Goal: Task Accomplishment & Management: Manage account settings

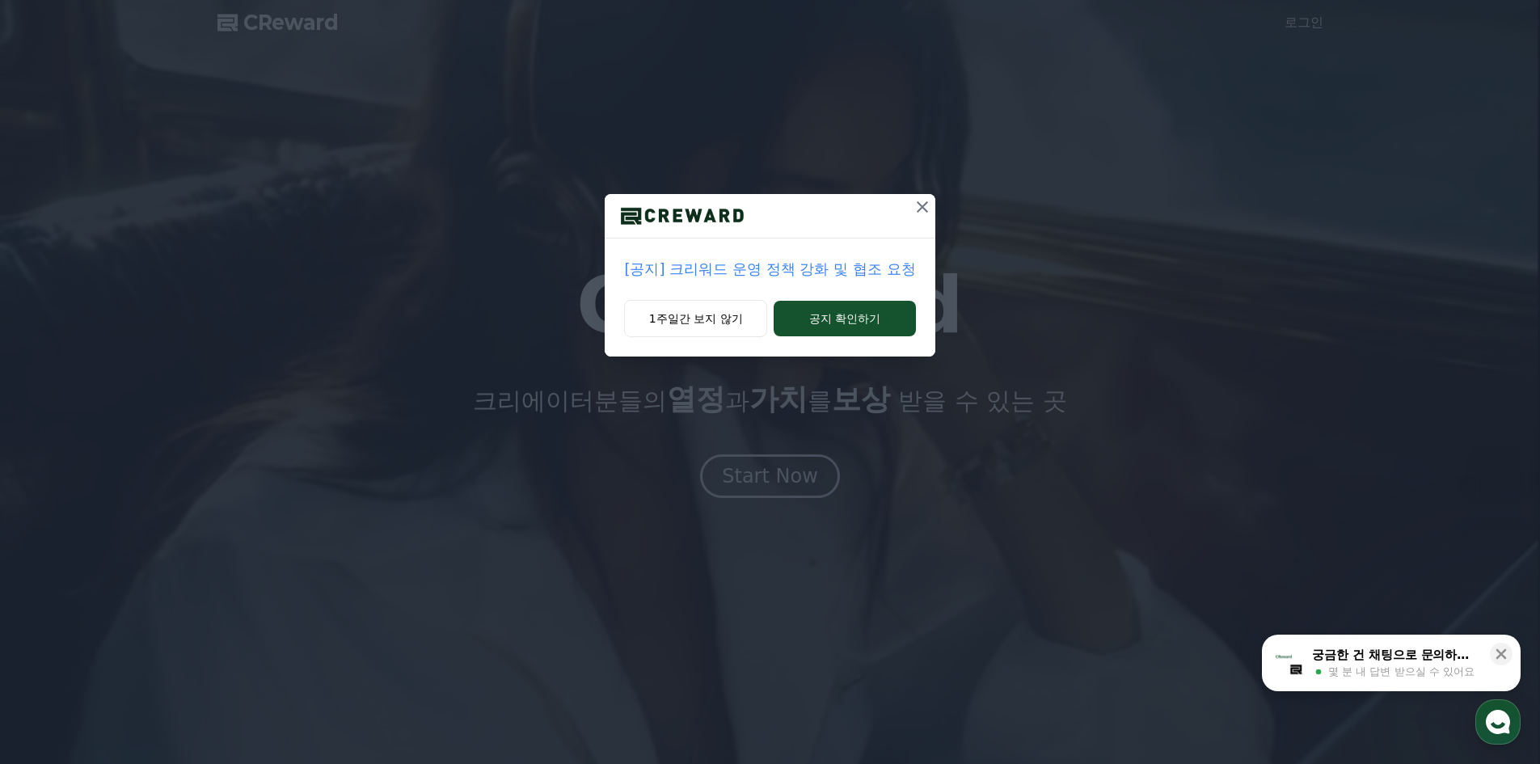
click at [918, 205] on icon at bounding box center [922, 206] width 19 height 19
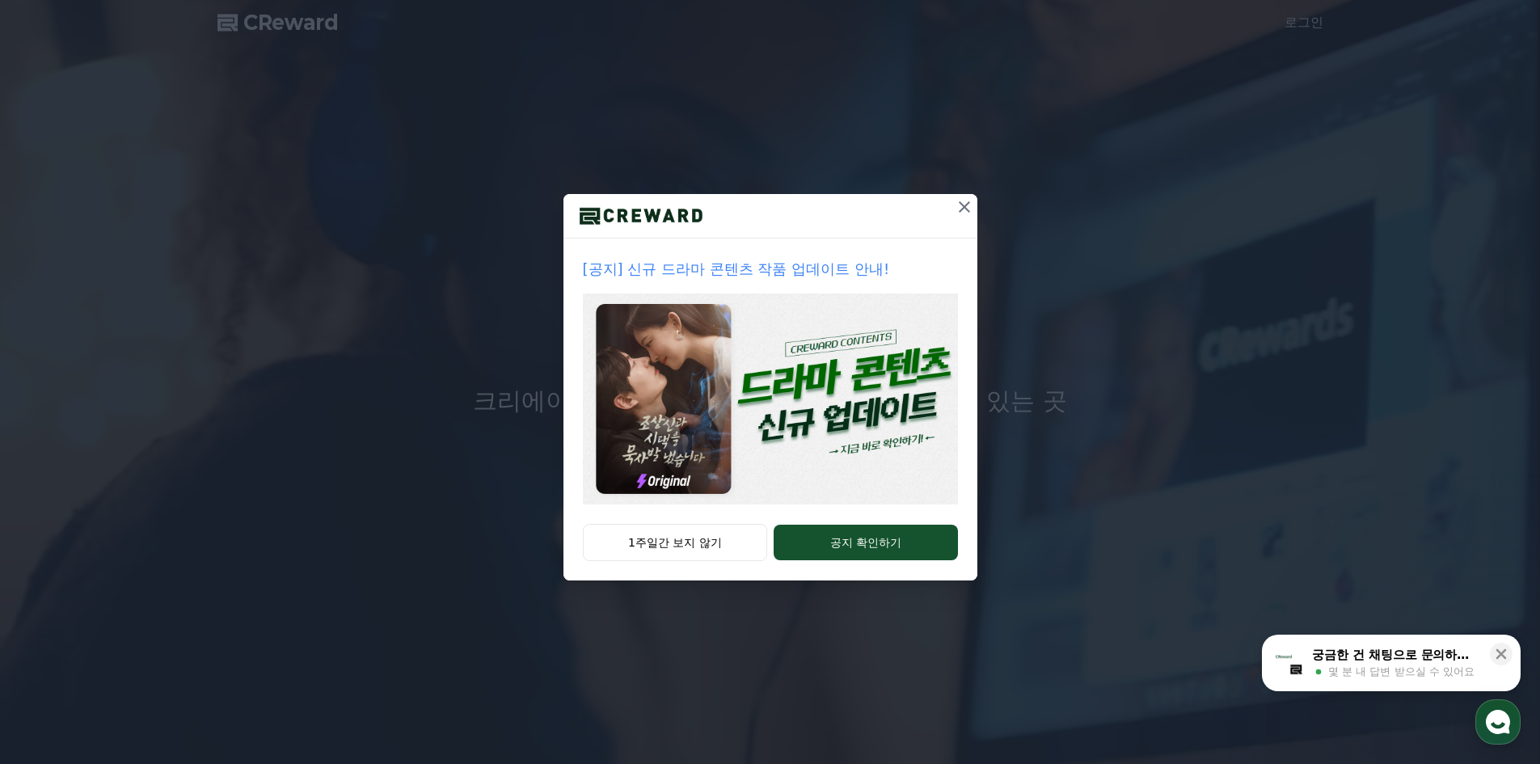
click at [963, 209] on icon at bounding box center [964, 206] width 11 height 11
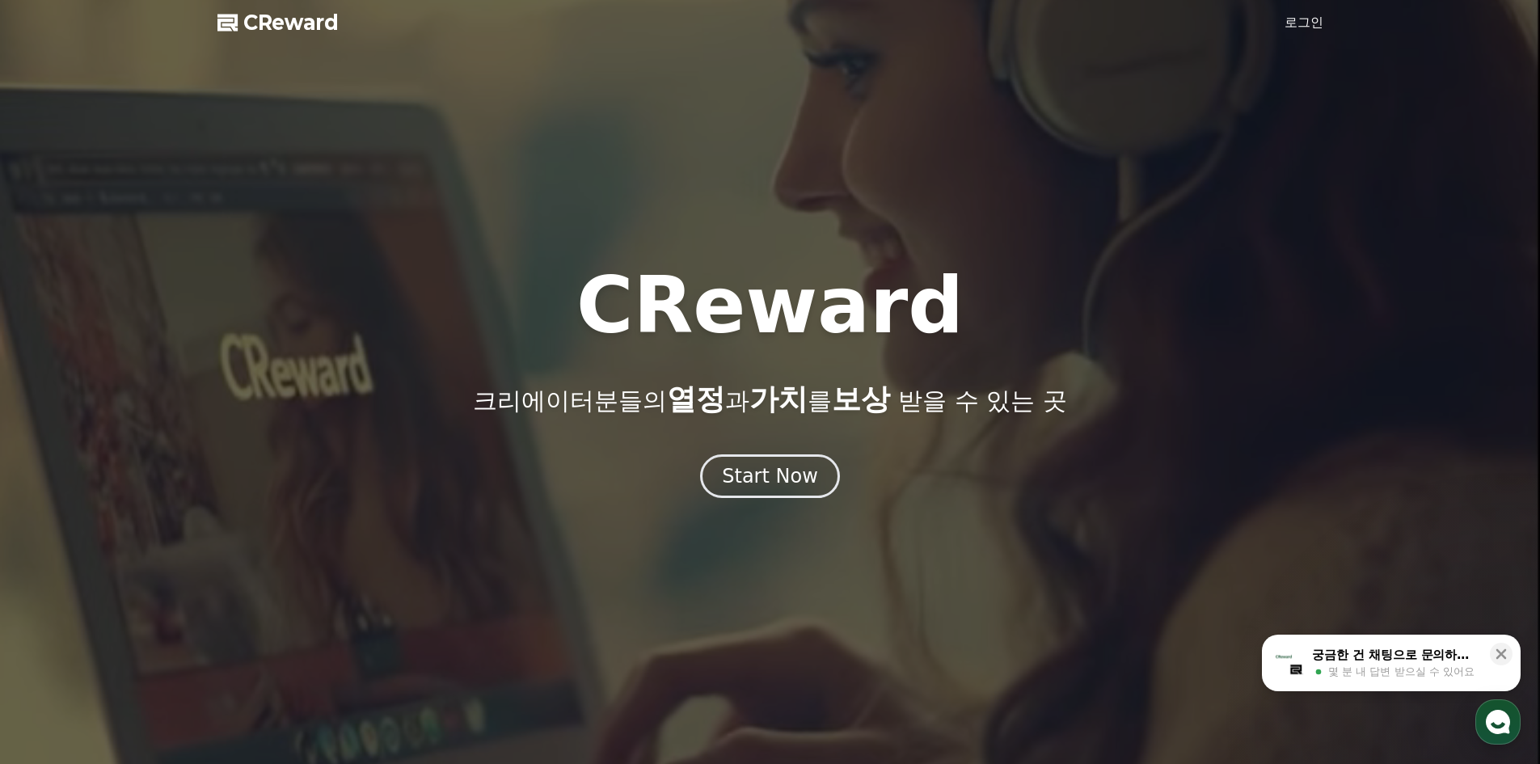
click at [1311, 27] on link "로그인" at bounding box center [1304, 22] width 39 height 19
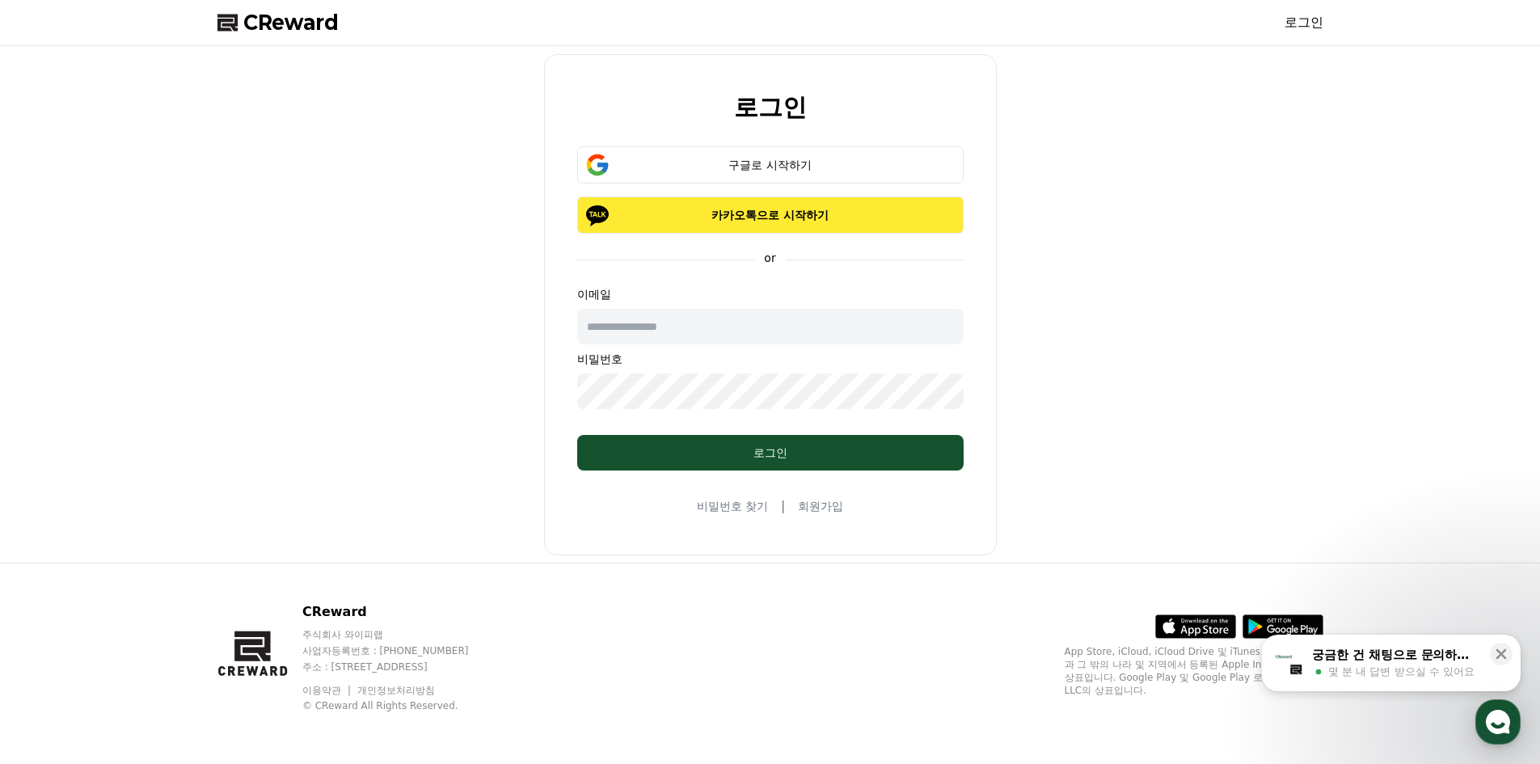
click at [837, 214] on p "카카오톡으로 시작하기" at bounding box center [771, 215] width 340 height 16
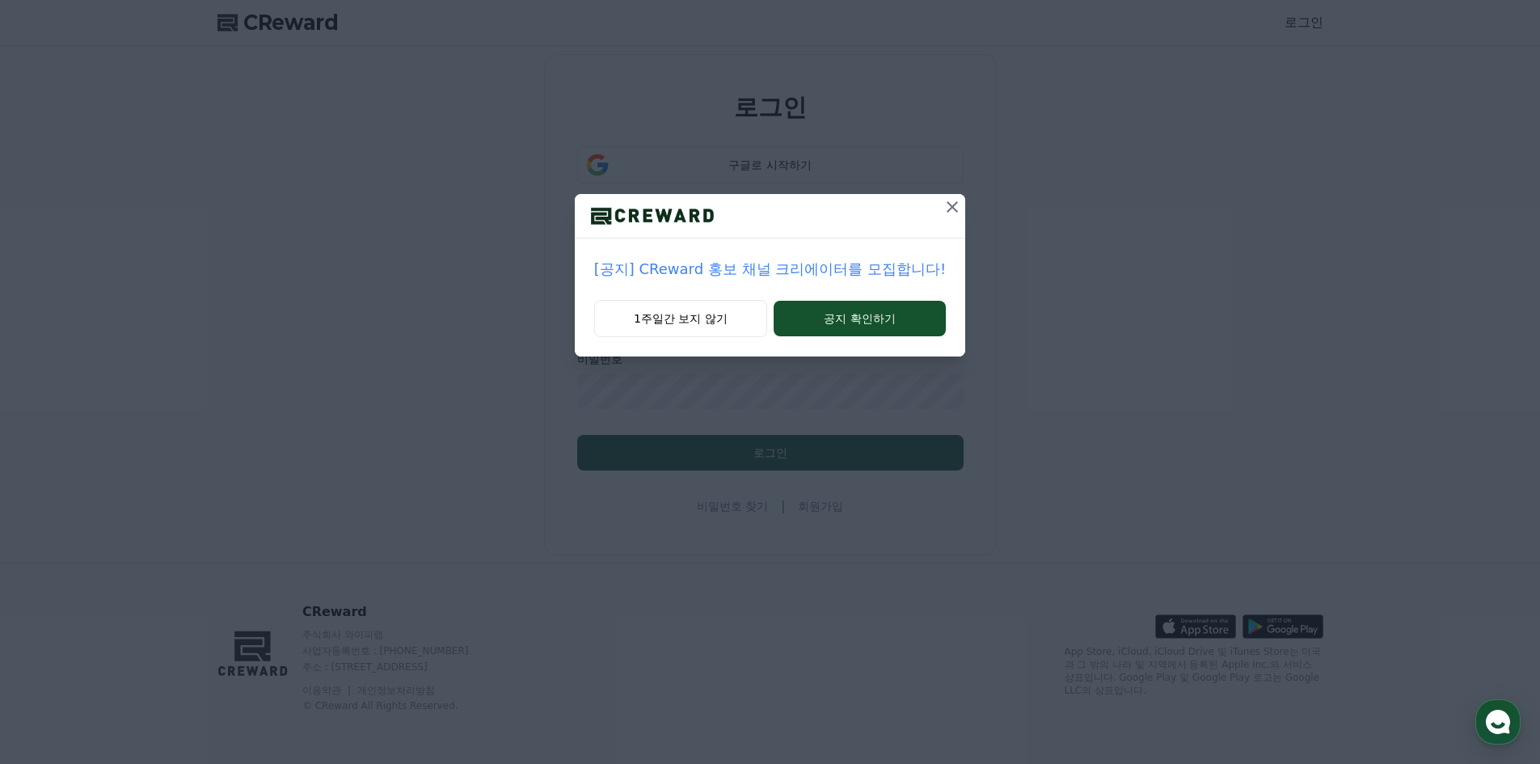
click at [944, 205] on icon at bounding box center [952, 206] width 19 height 19
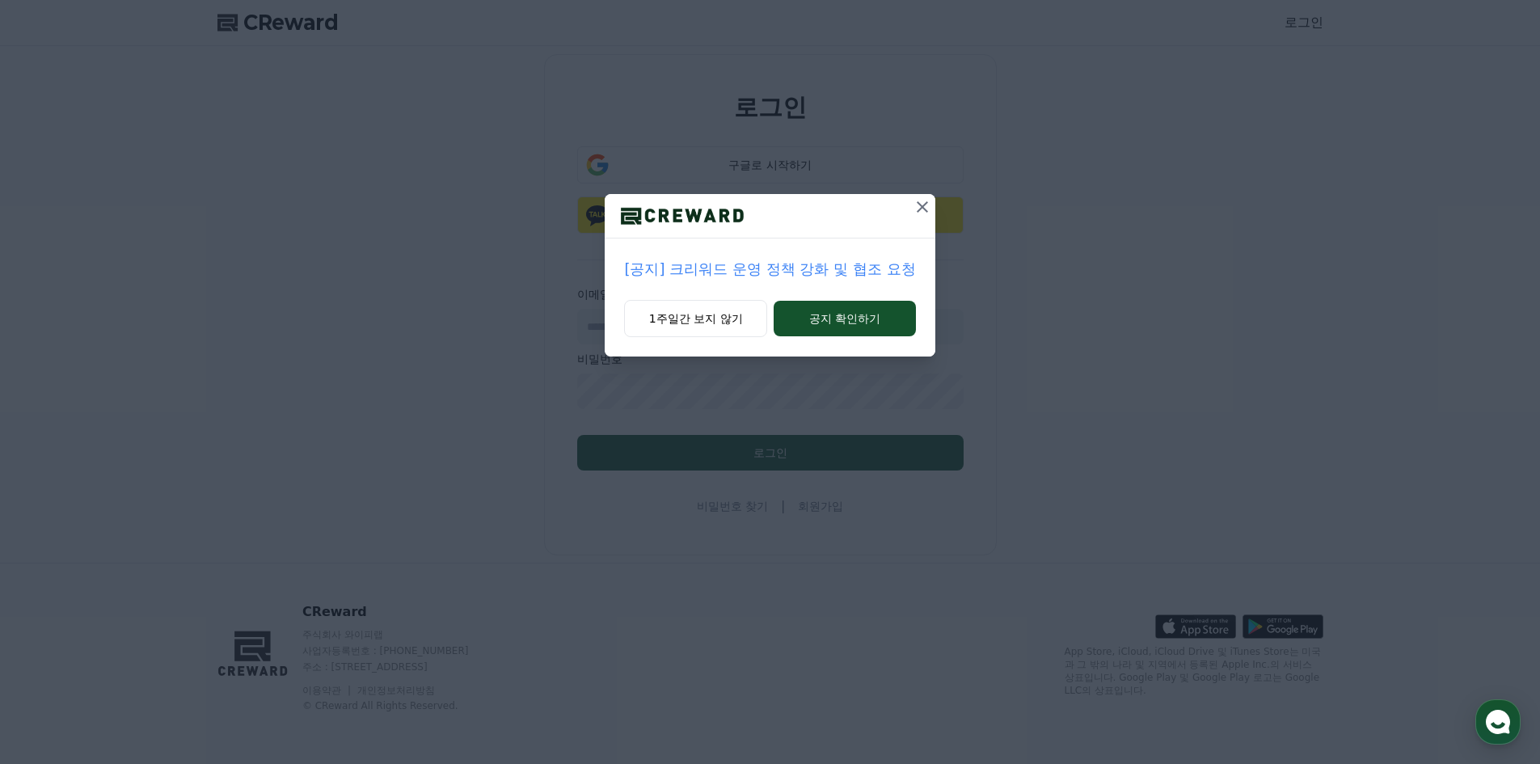
click at [920, 202] on icon at bounding box center [922, 206] width 19 height 19
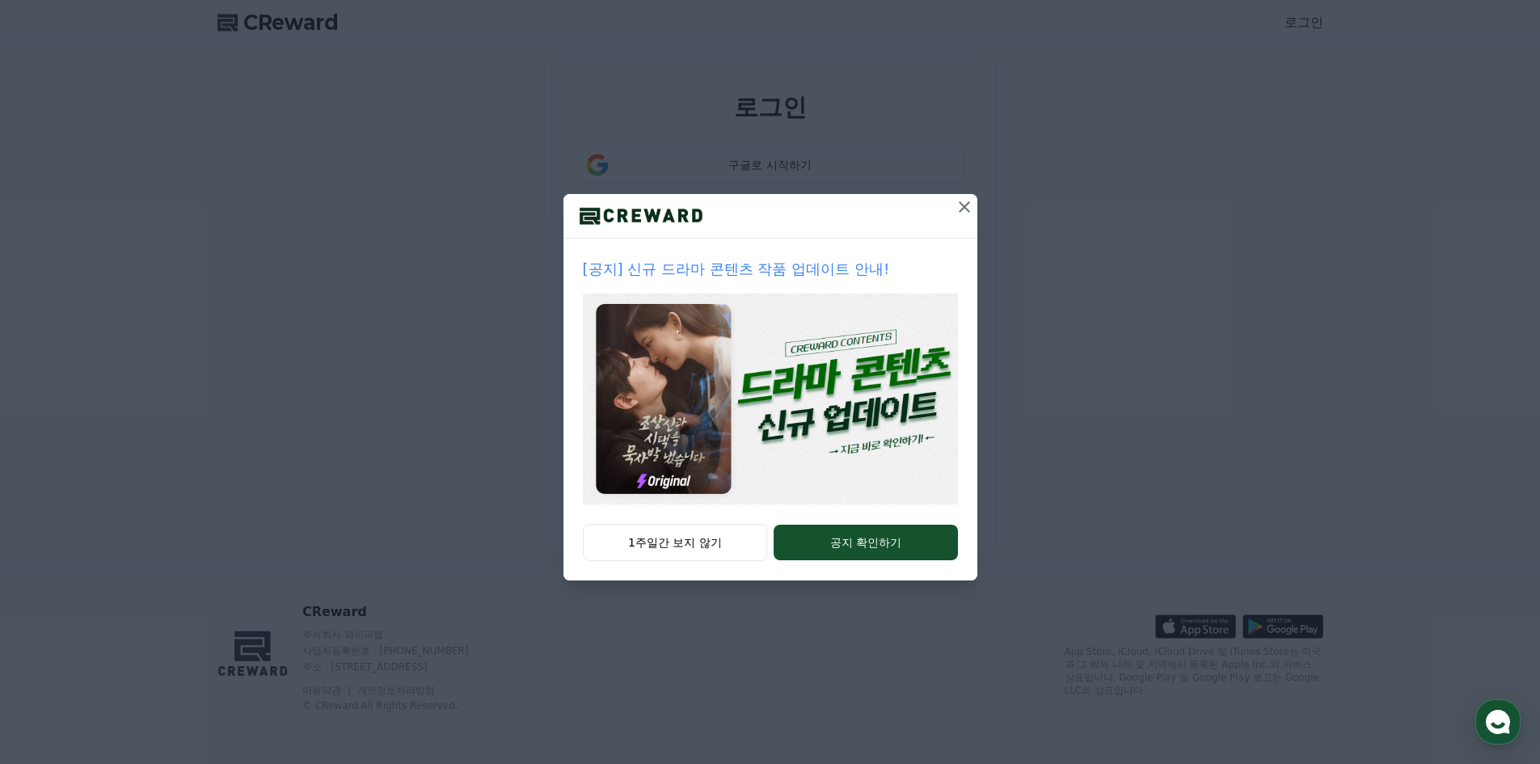
click at [958, 214] on icon at bounding box center [964, 206] width 19 height 19
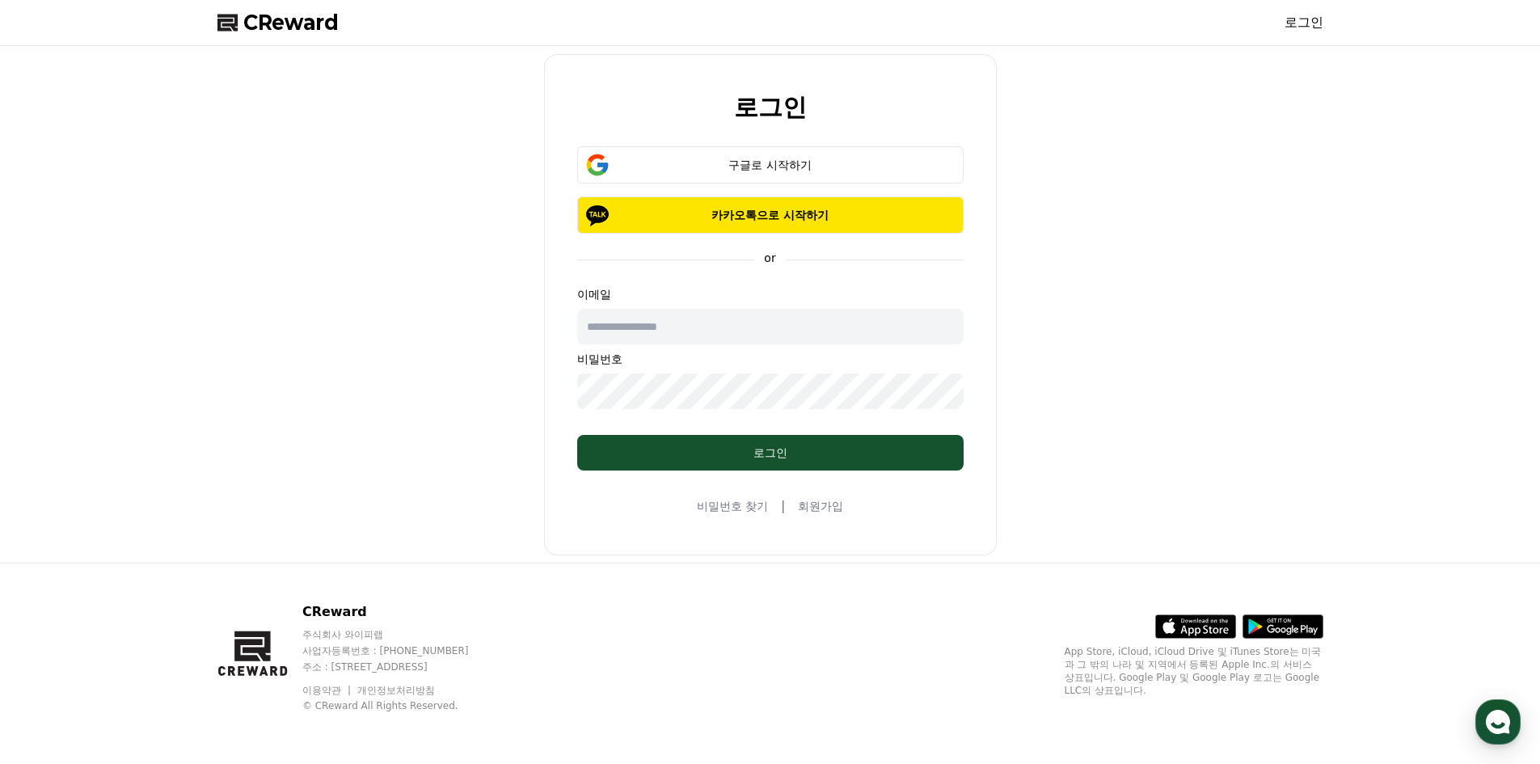
click at [1310, 19] on link "로그인" at bounding box center [1304, 22] width 39 height 19
click at [830, 504] on link "회원가입" at bounding box center [820, 506] width 45 height 16
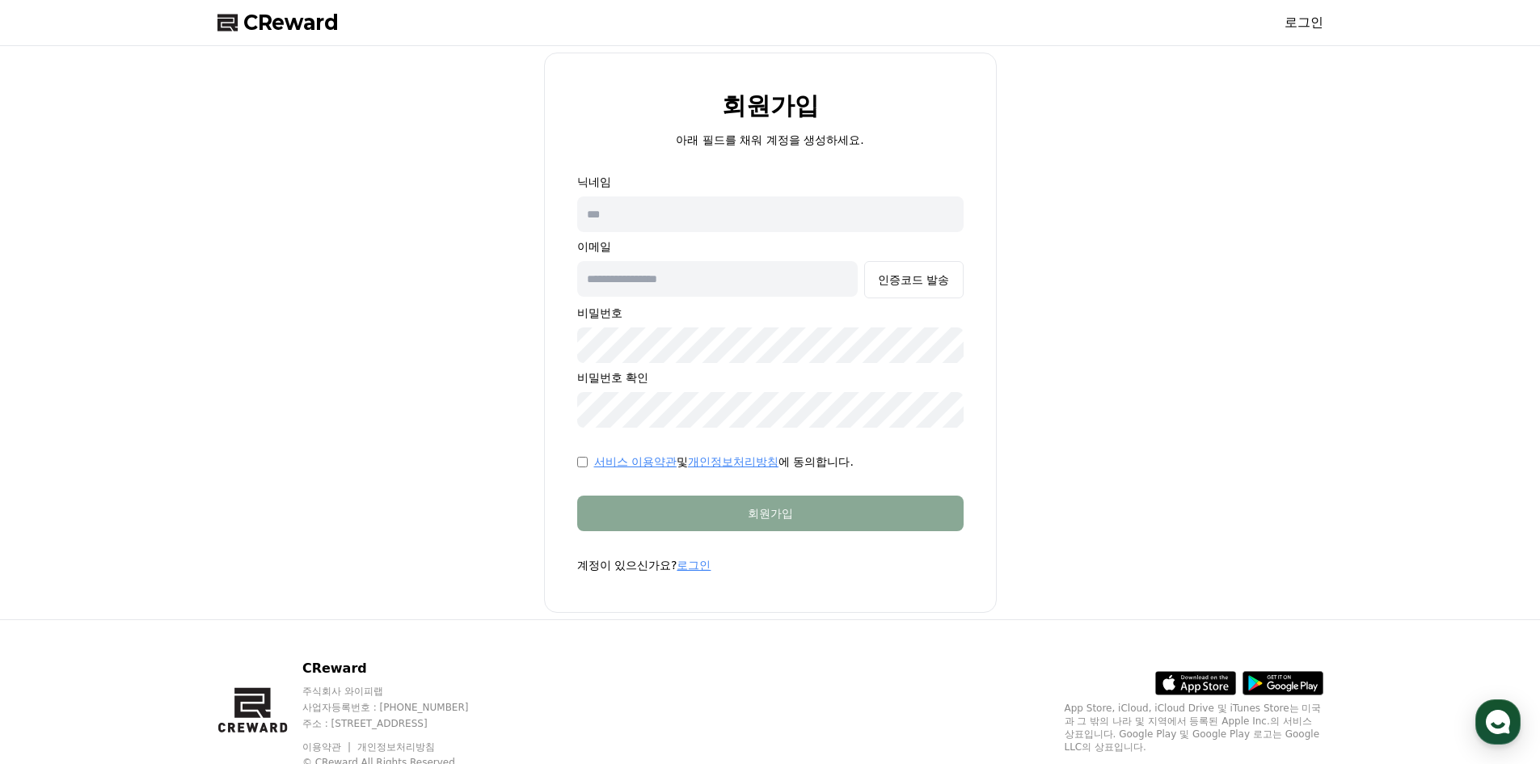
click at [779, 216] on input "text" at bounding box center [770, 214] width 386 height 36
type input "*"
type input "***"
click at [781, 282] on input "text" at bounding box center [717, 279] width 281 height 36
type input "*"
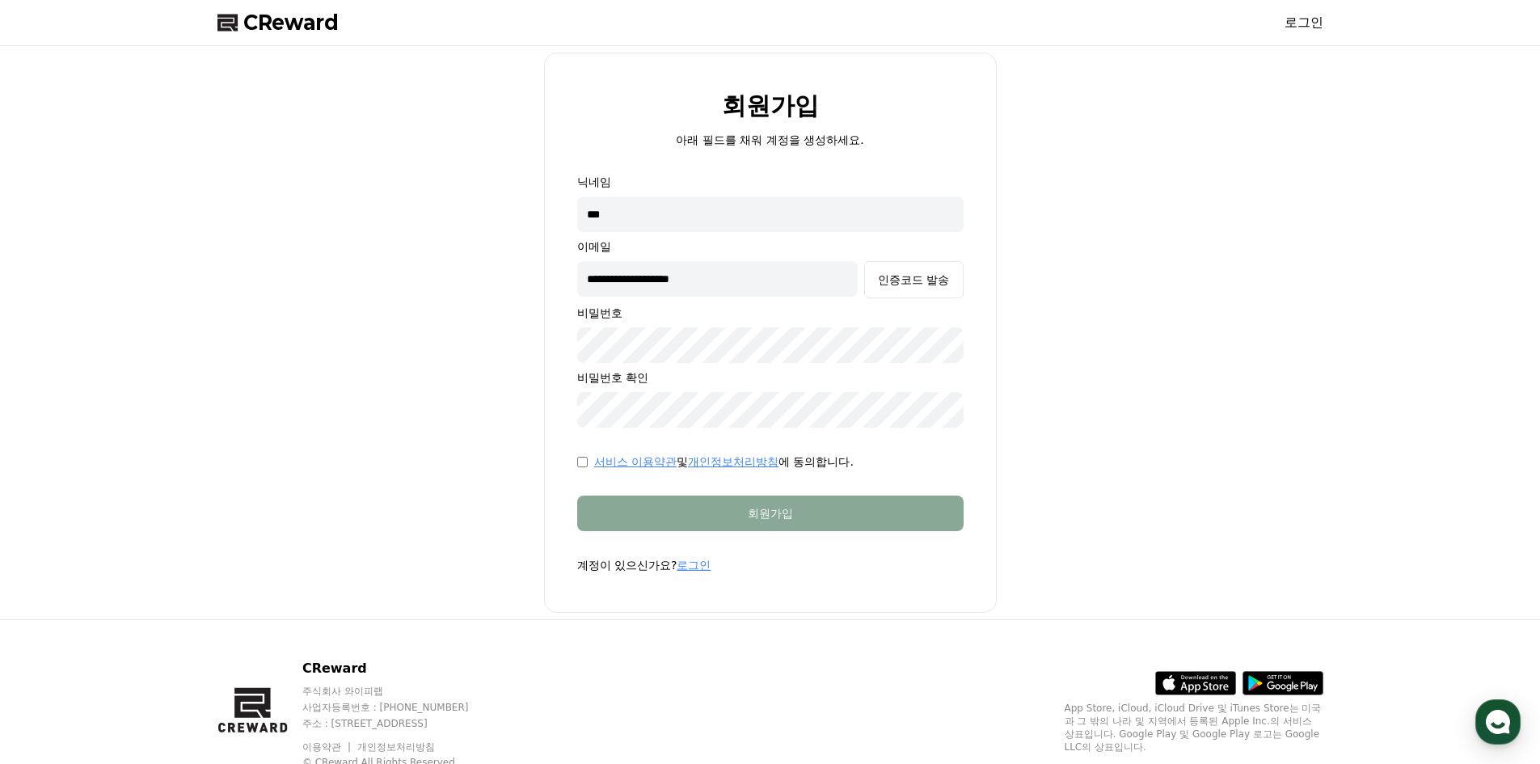
type input "**********"
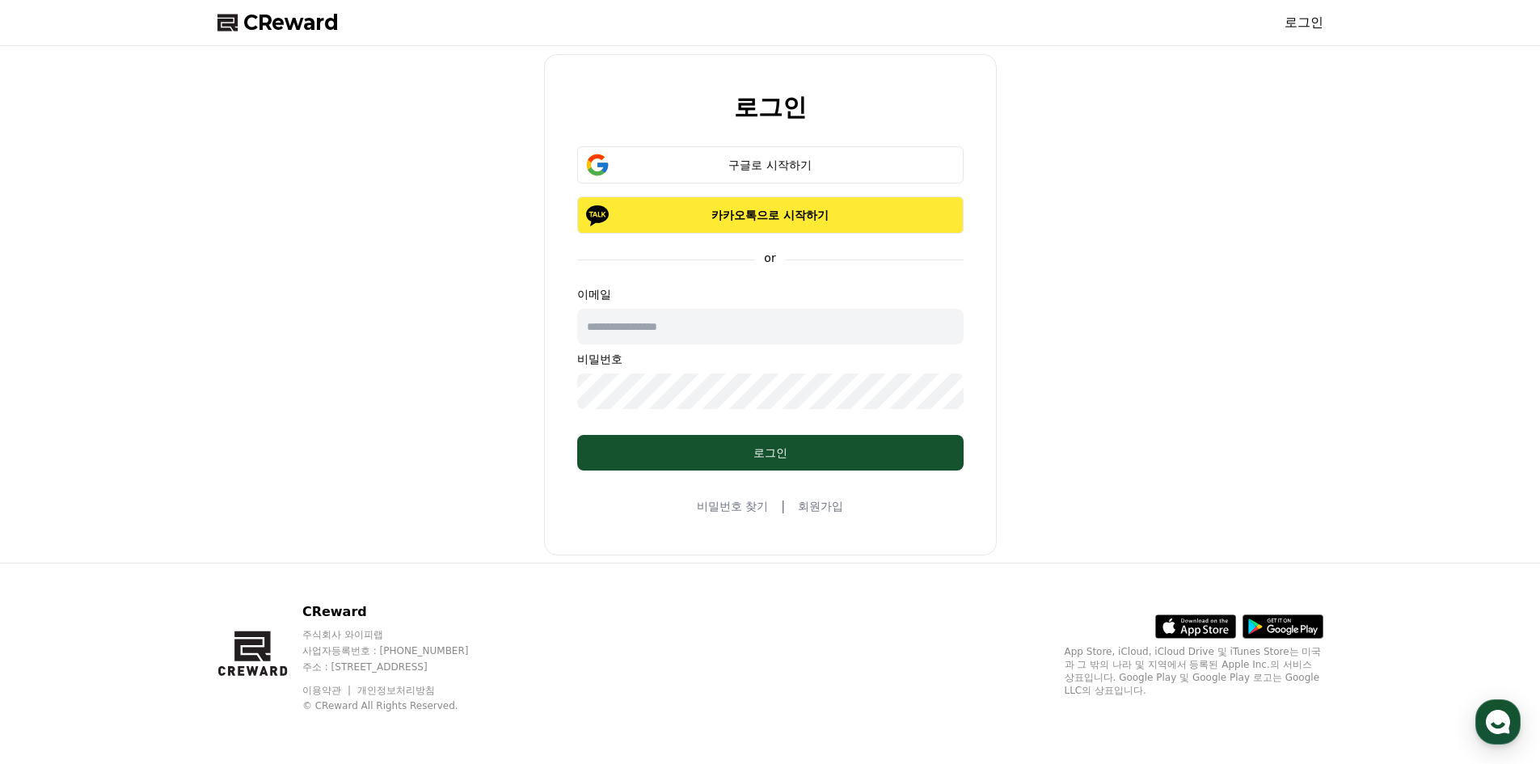
click at [822, 214] on p "카카오톡으로 시작하기" at bounding box center [771, 215] width 340 height 16
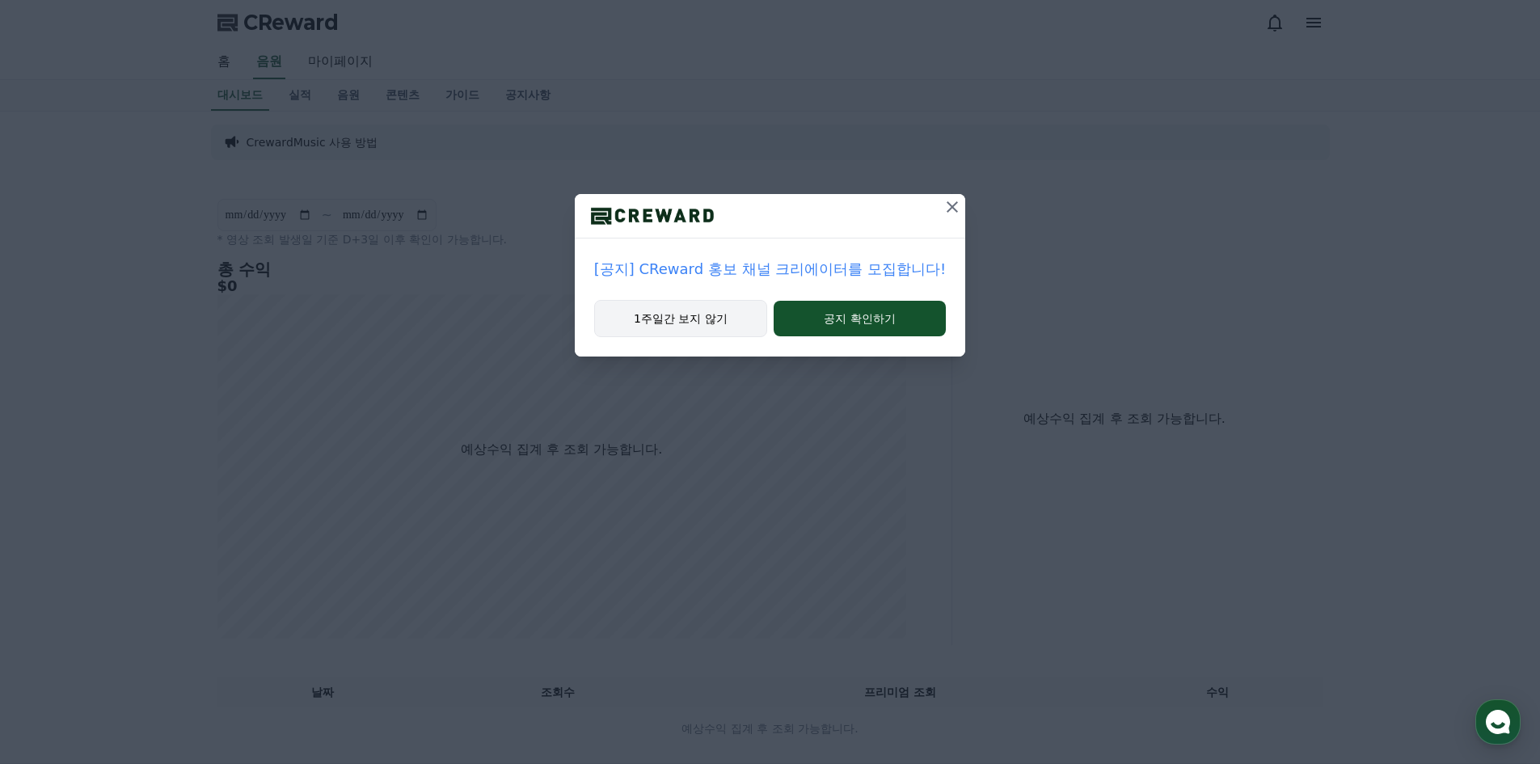
click at [721, 311] on button "1주일간 보지 않기" at bounding box center [680, 318] width 173 height 37
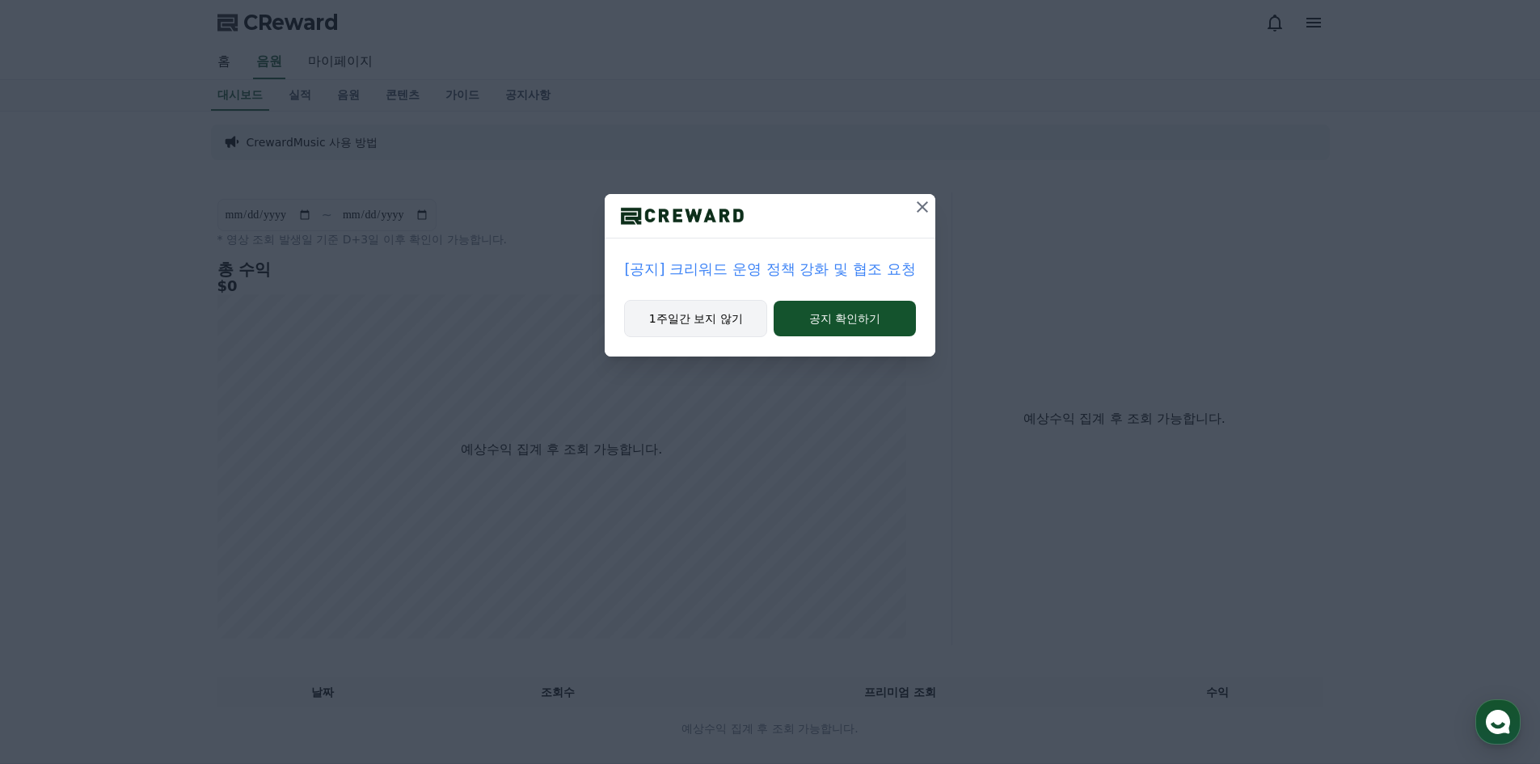
click at [716, 316] on button "1주일간 보지 않기" at bounding box center [695, 318] width 143 height 37
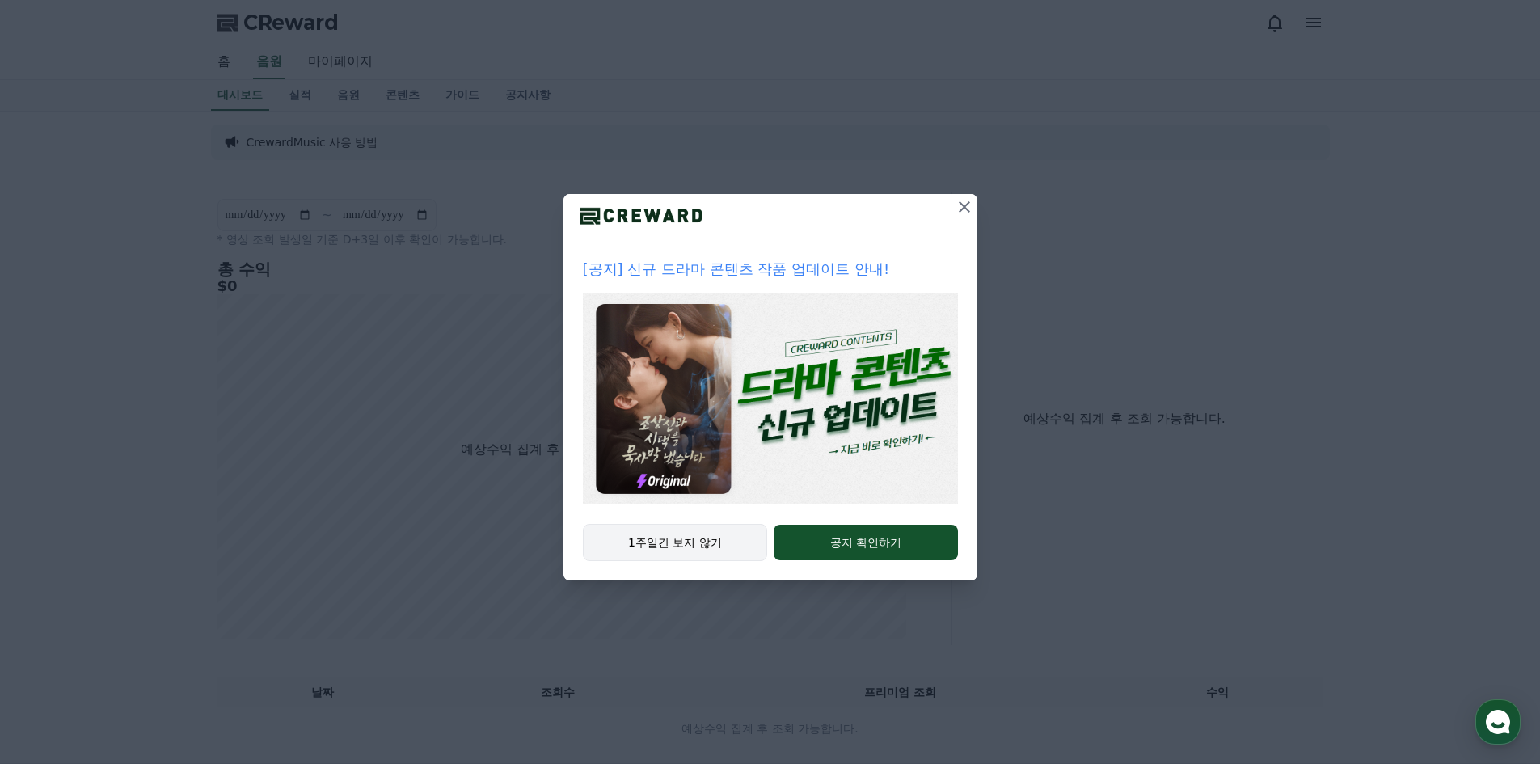
click at [694, 542] on button "1주일간 보지 않기" at bounding box center [675, 542] width 185 height 37
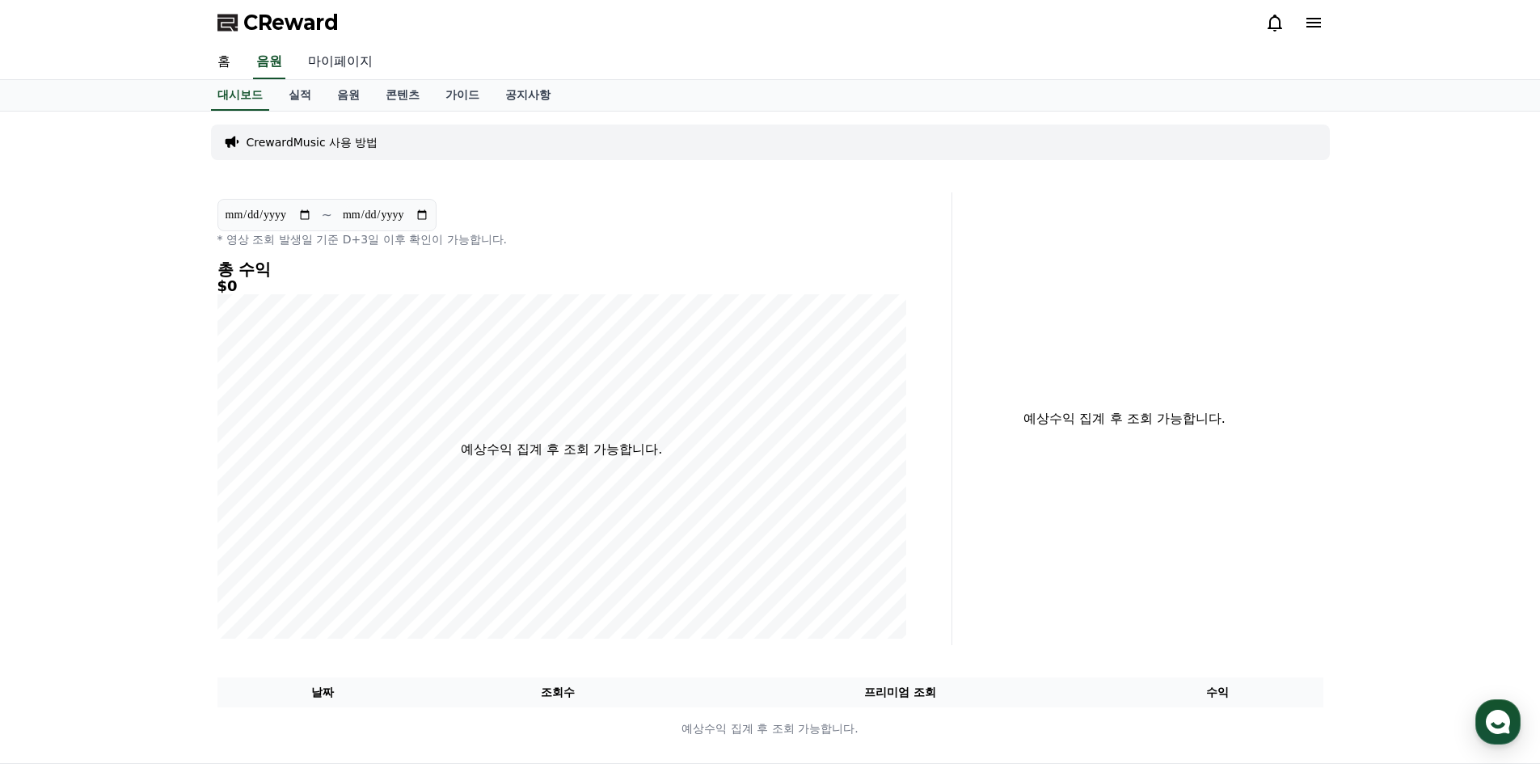
click at [353, 58] on link "마이페이지" at bounding box center [340, 62] width 91 height 34
select select "**********"
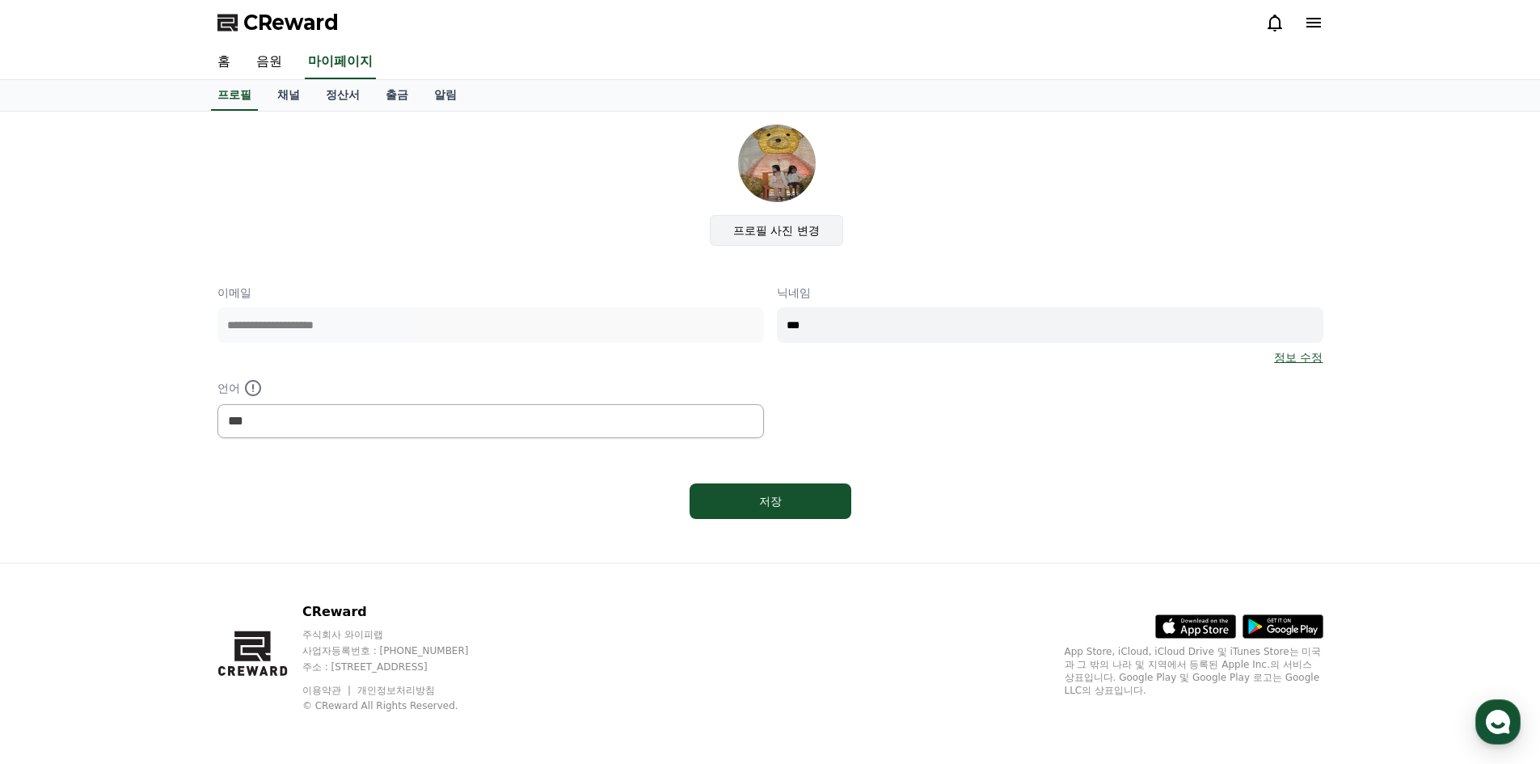
click at [827, 230] on label "프로필 사진 변경" at bounding box center [776, 230] width 133 height 31
click at [0, 0] on input "프로필 사진 변경" at bounding box center [0, 0] width 0 height 0
click at [779, 502] on div "저장" at bounding box center [770, 501] width 97 height 16
select select "**********"
click at [273, 95] on link "채널" at bounding box center [288, 95] width 49 height 31
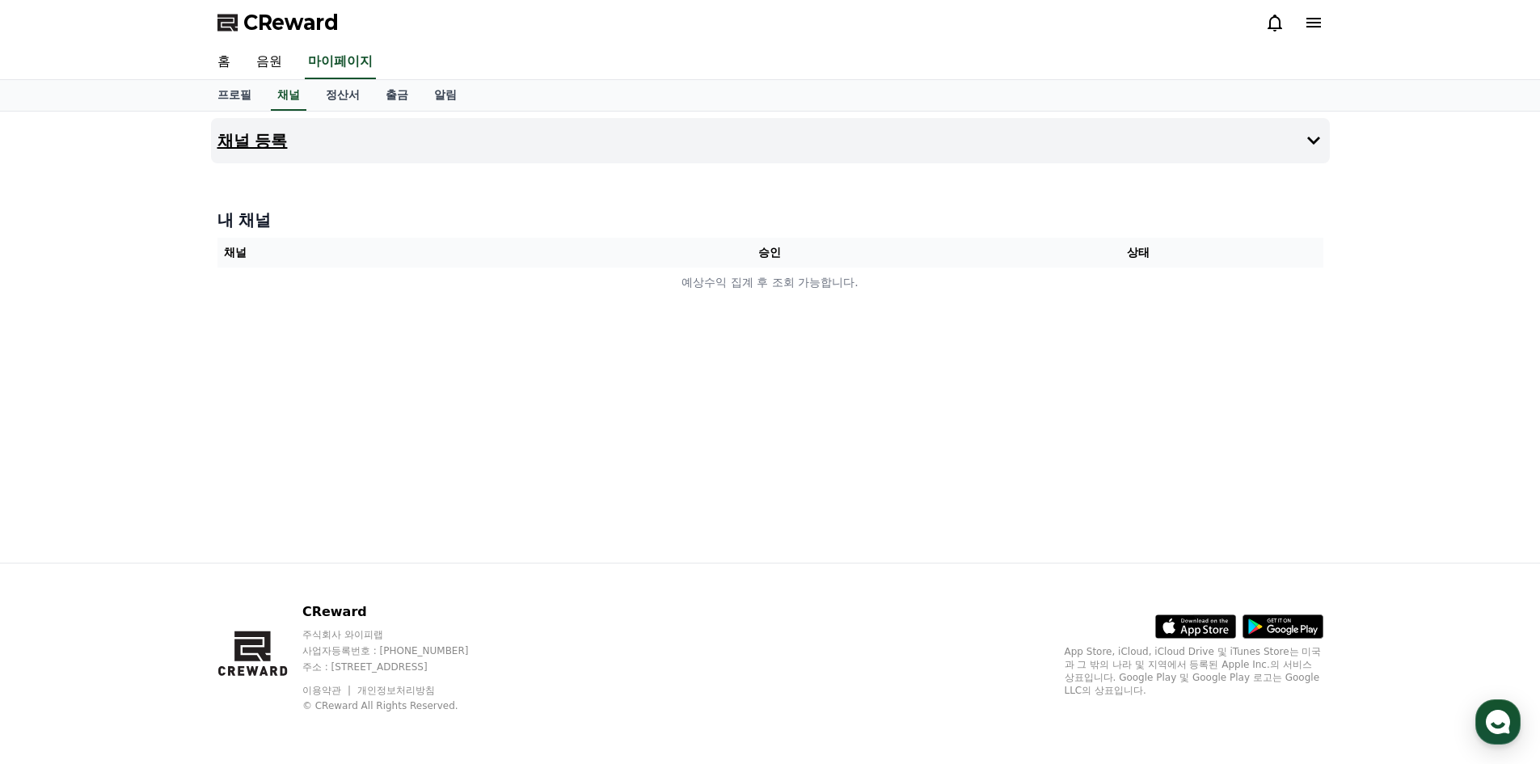
click at [272, 135] on h4 "채널 등록" at bounding box center [253, 141] width 70 height 18
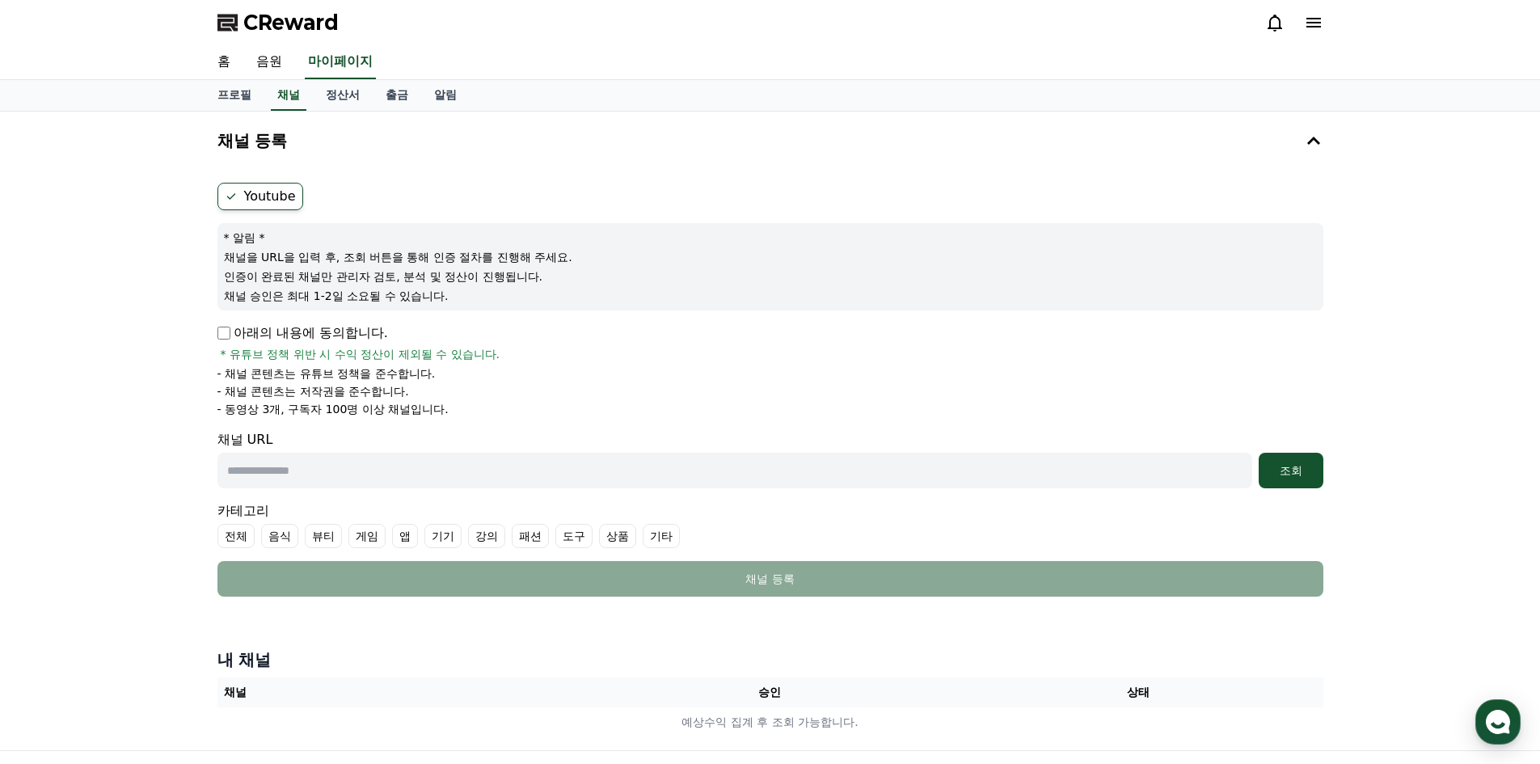
click at [281, 471] on input "text" at bounding box center [735, 471] width 1035 height 36
paste input "**********"
type input "**********"
click at [1284, 466] on div "조회" at bounding box center [1291, 470] width 52 height 16
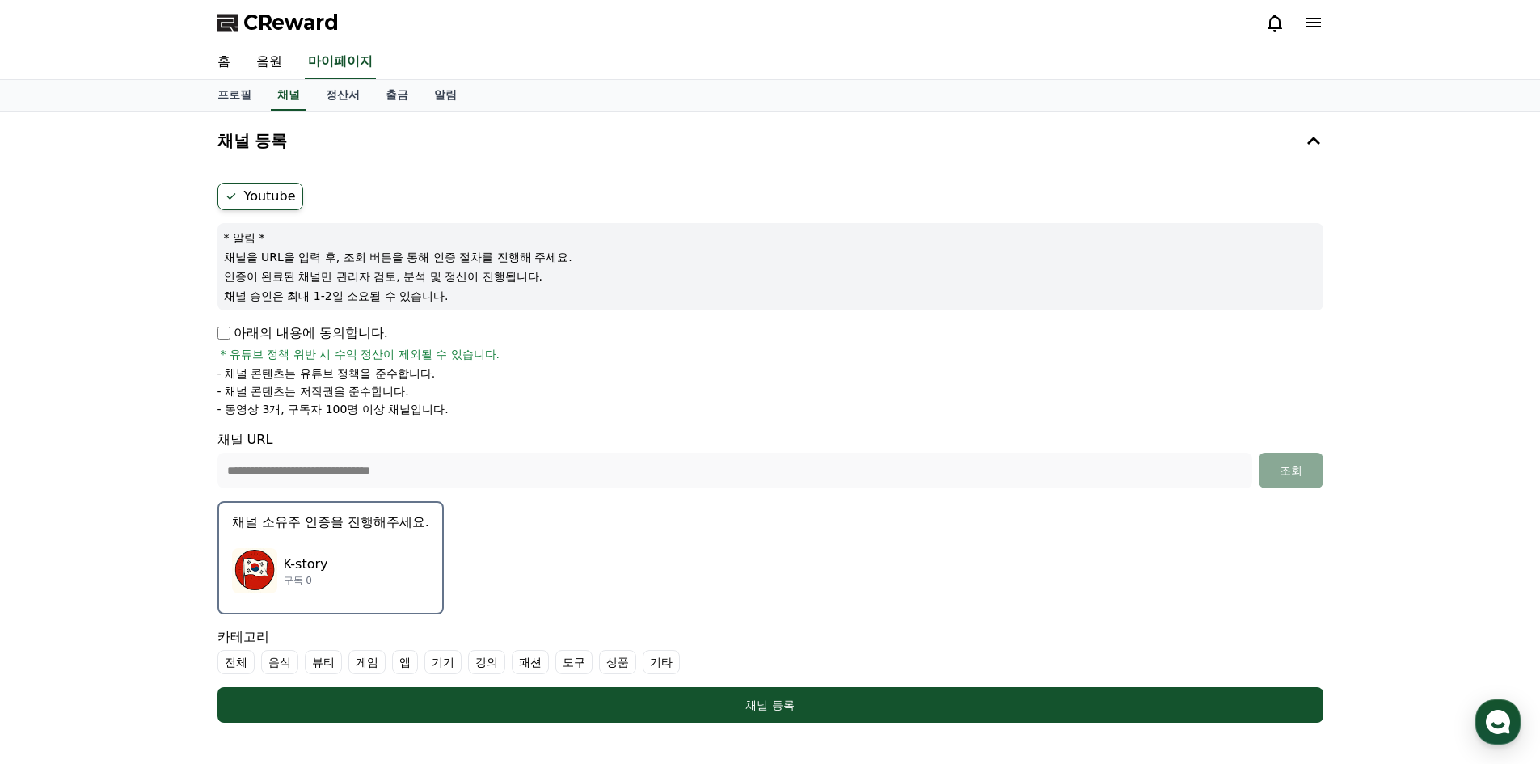
click at [302, 373] on p "- 채널 콘텐츠는 유튜브 정책을 준수합니다." at bounding box center [327, 373] width 218 height 16
click at [298, 392] on p "- 채널 콘텐츠는 저작권을 준수합니다." at bounding box center [314, 391] width 192 height 16
drag, startPoint x: 264, startPoint y: 410, endPoint x: 456, endPoint y: 420, distance: 191.9
click at [456, 420] on form "**********" at bounding box center [771, 453] width 1106 height 540
click at [471, 409] on li "- 동영상 3개, 구독자 100명 이상 채널입니다." at bounding box center [771, 409] width 1106 height 16
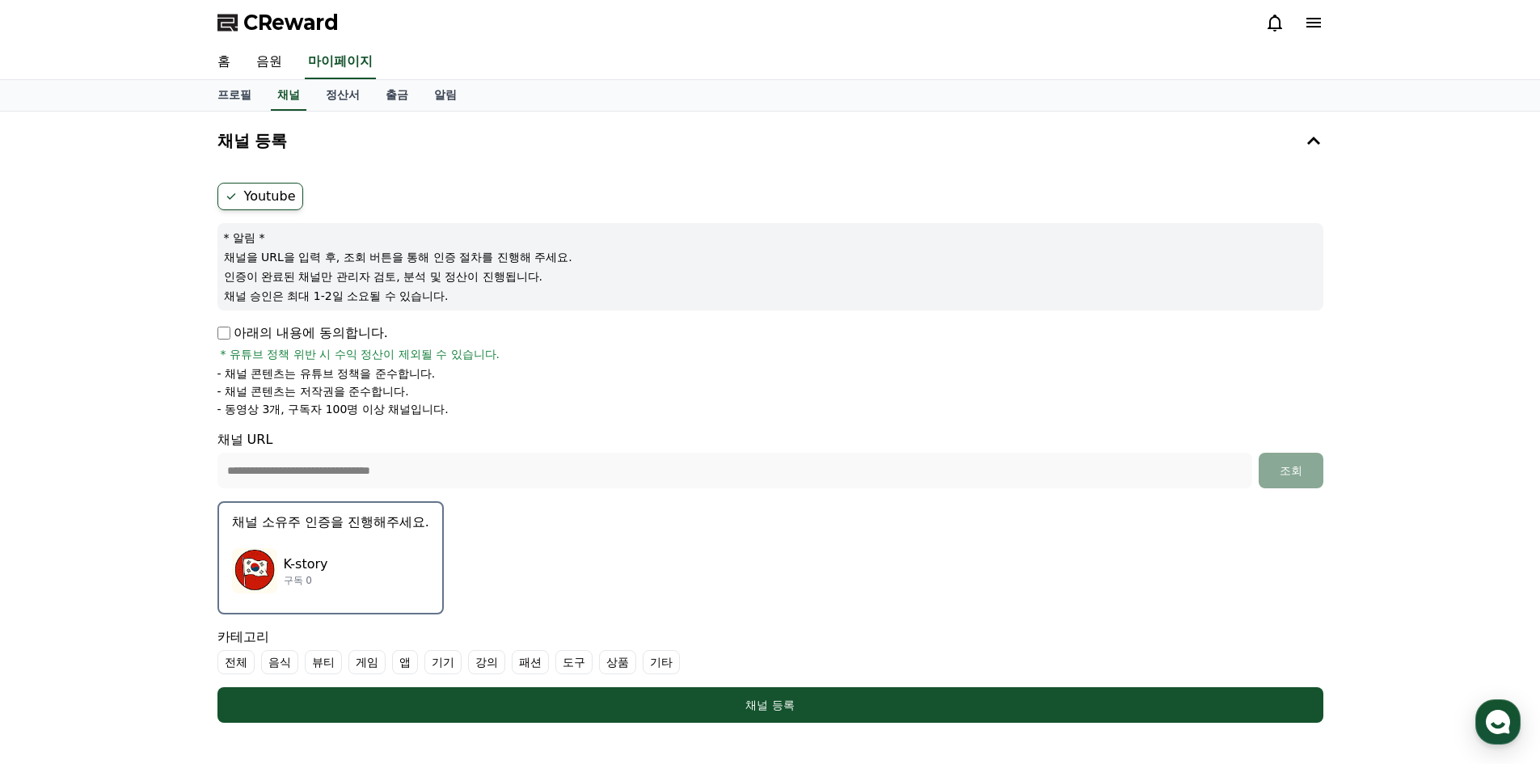
drag, startPoint x: 268, startPoint y: 283, endPoint x: 549, endPoint y: 289, distance: 280.6
click at [549, 289] on div "* 알림 * 채널을 URL을 입력 후, 조회 버튼을 통해 인증 절차를 진행해 주세요. 인증이 완료된 채널만 관리자 검토, 분석 및 정산이 진행…" at bounding box center [771, 266] width 1106 height 87
click at [471, 300] on p "채널 승인은 최대 1-2일 소요될 수 있습니다." at bounding box center [770, 296] width 1093 height 16
